Goal: Task Accomplishment & Management: Use online tool/utility

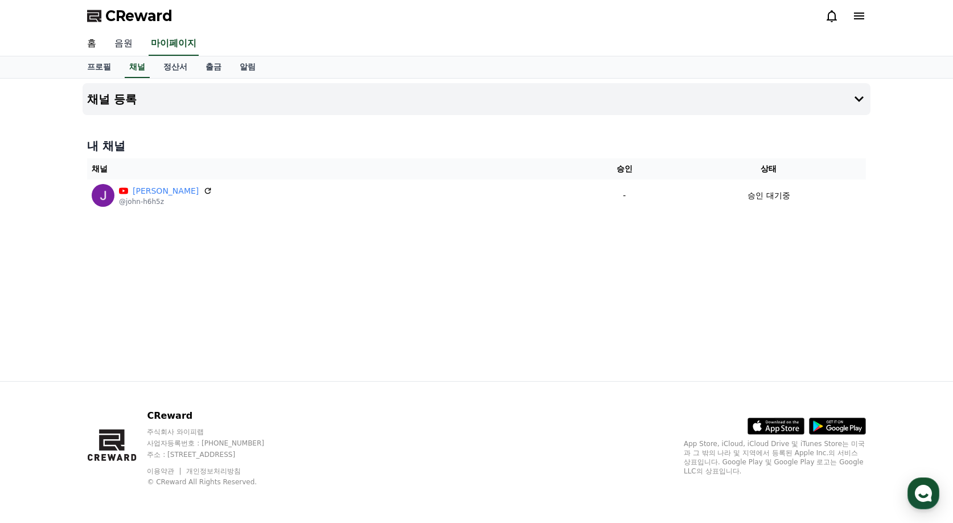
click at [120, 46] on link "음원" at bounding box center [123, 44] width 36 height 24
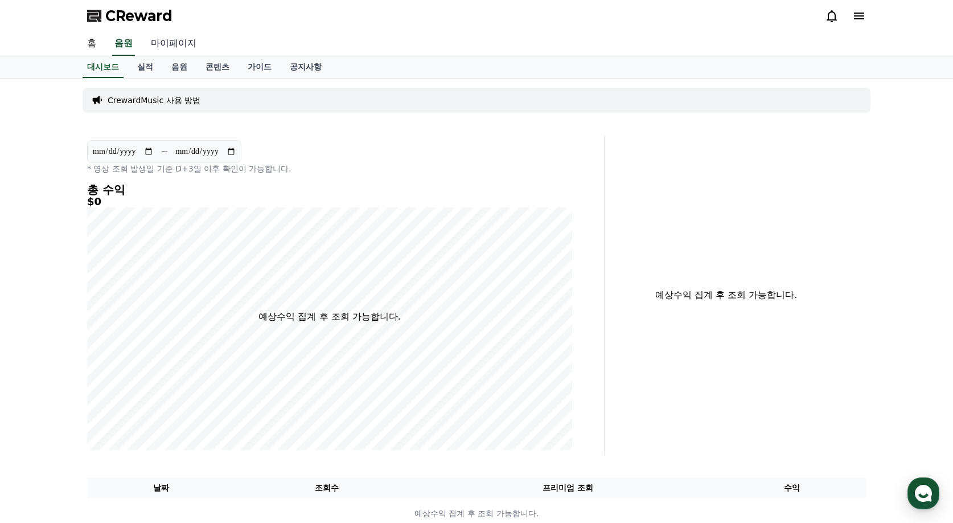
click at [175, 43] on link "마이페이지" at bounding box center [174, 44] width 64 height 24
select select "**********"
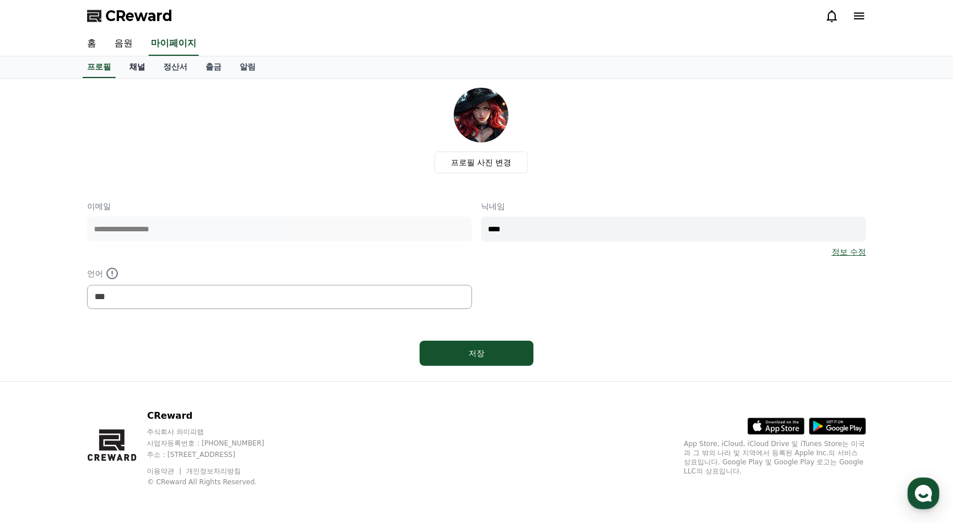
click at [141, 66] on link "채널" at bounding box center [137, 67] width 34 height 22
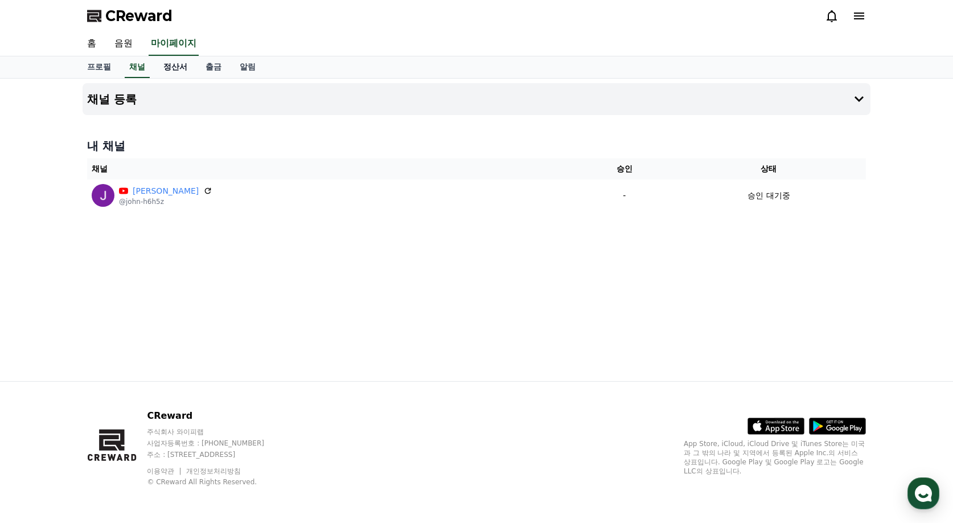
click at [172, 71] on link "정산서" at bounding box center [175, 67] width 42 height 22
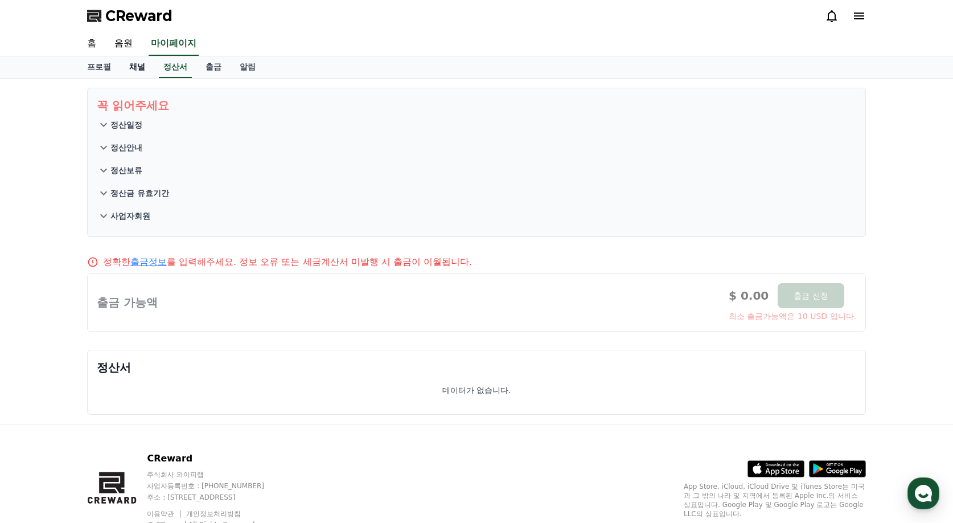
click at [139, 69] on link "채널" at bounding box center [137, 67] width 34 height 22
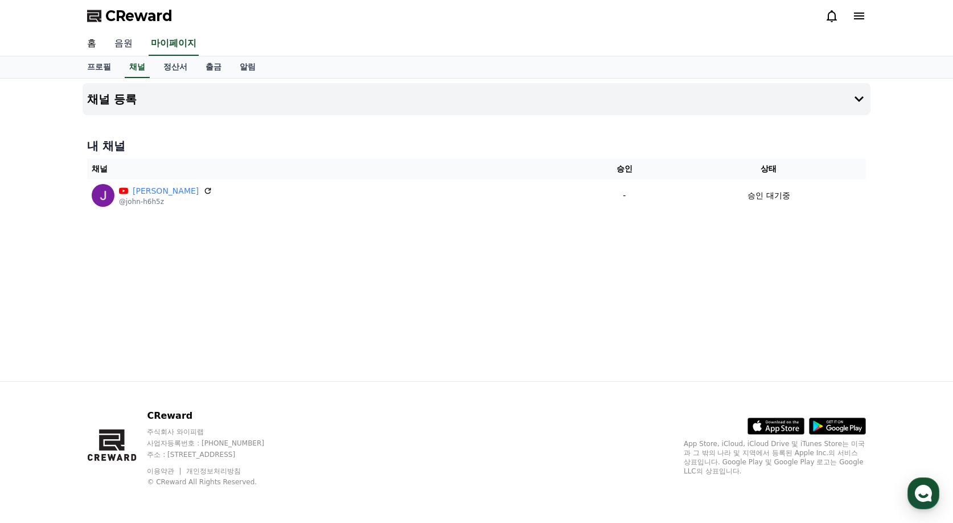
click at [128, 43] on link "음원" at bounding box center [123, 44] width 36 height 24
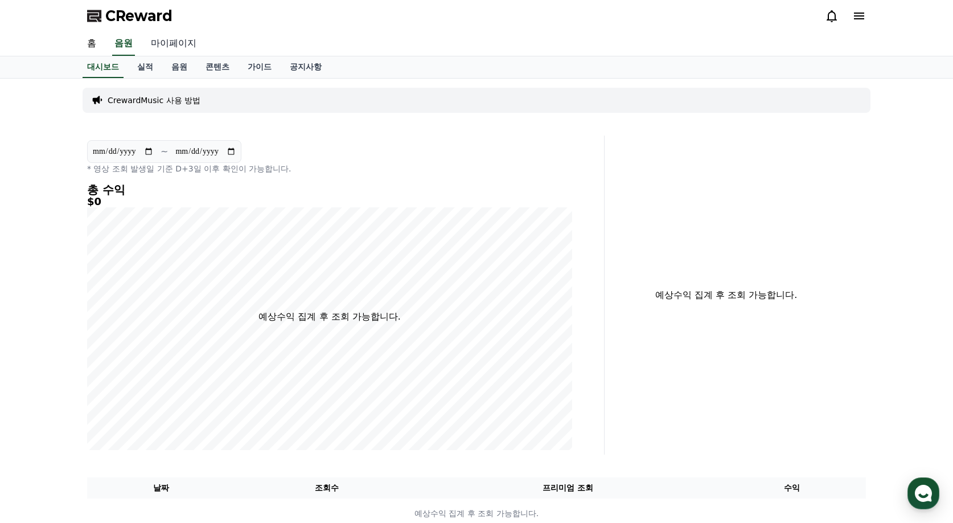
click at [173, 49] on link "마이페이지" at bounding box center [174, 44] width 64 height 24
select select "**********"
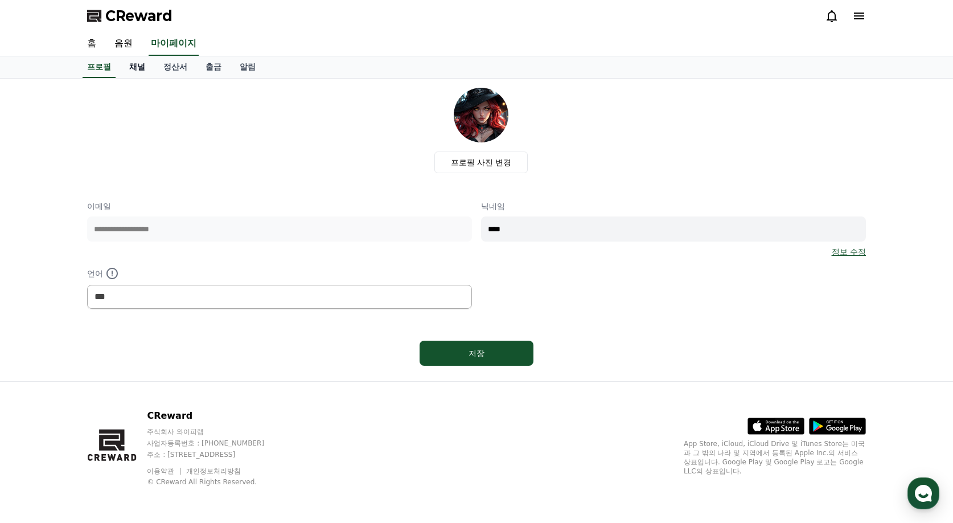
click at [131, 66] on link "채널" at bounding box center [137, 67] width 34 height 22
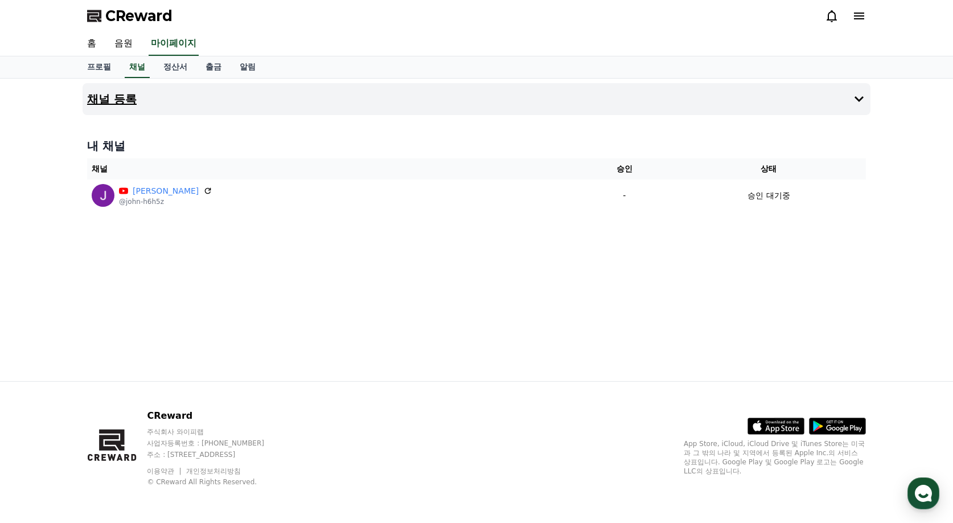
click at [859, 97] on icon at bounding box center [860, 99] width 14 height 14
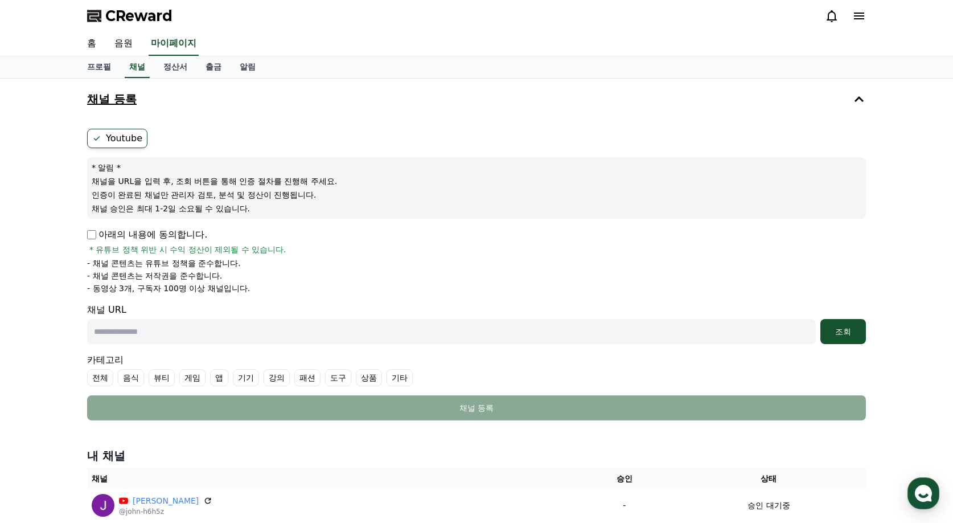
click at [351, 335] on input "text" at bounding box center [451, 331] width 729 height 25
type input "**********"
click at [845, 333] on div "조회" at bounding box center [843, 331] width 36 height 11
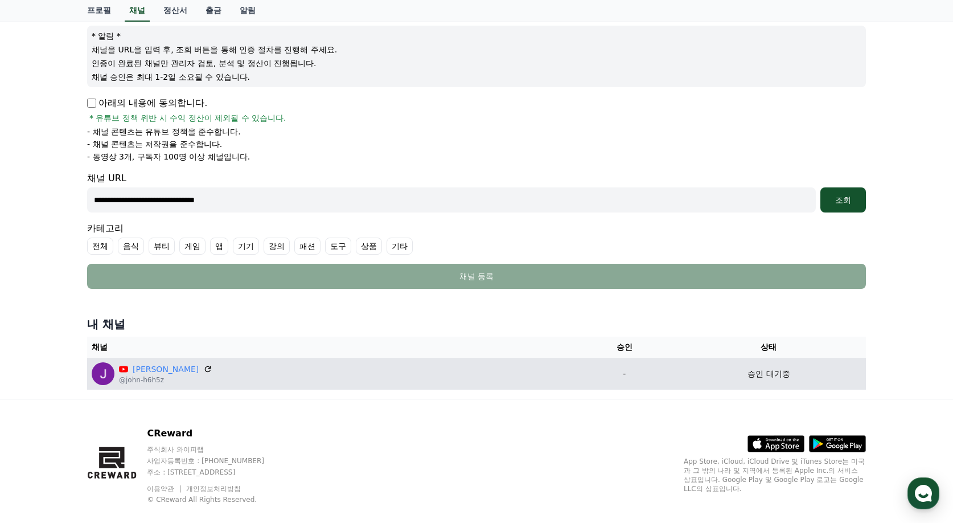
scroll to position [149, 0]
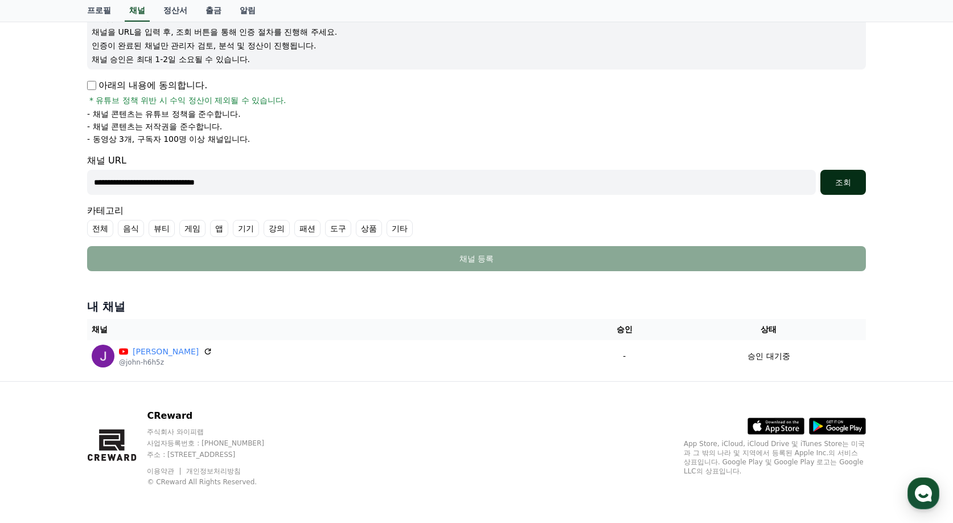
click at [846, 178] on div "조회" at bounding box center [843, 182] width 36 height 11
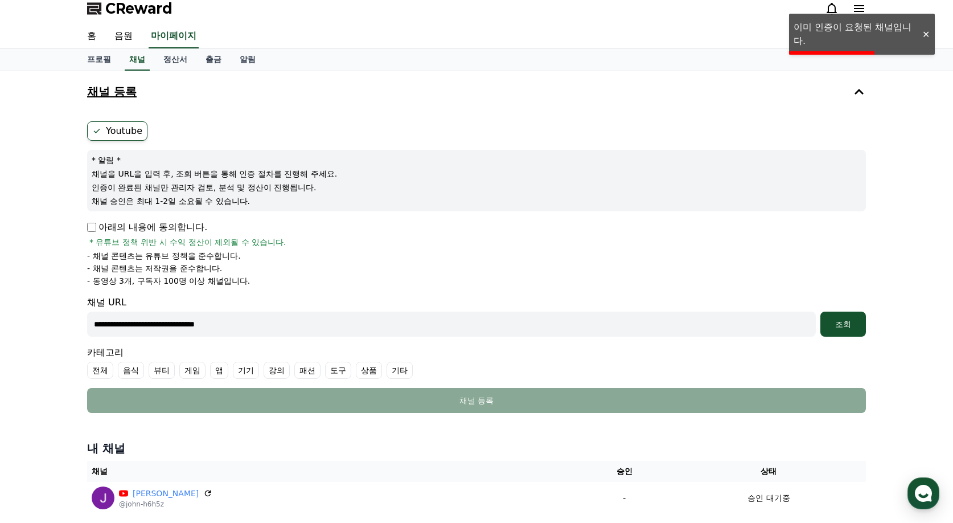
scroll to position [0, 0]
